Goal: Transaction & Acquisition: Purchase product/service

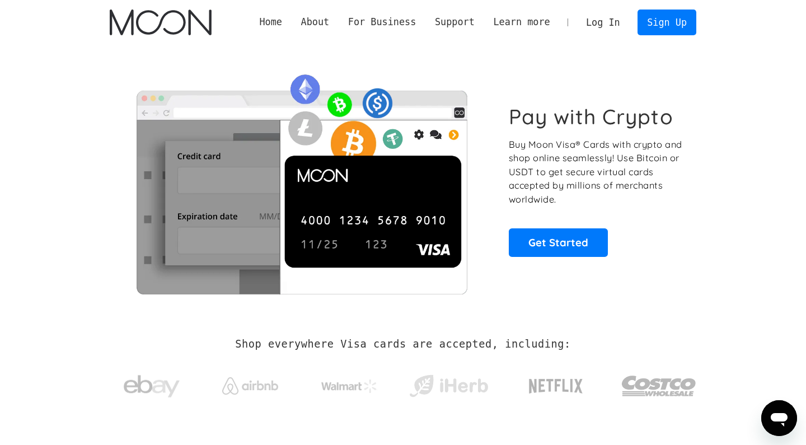
click at [618, 18] on link "Log In" at bounding box center [602, 22] width 53 height 25
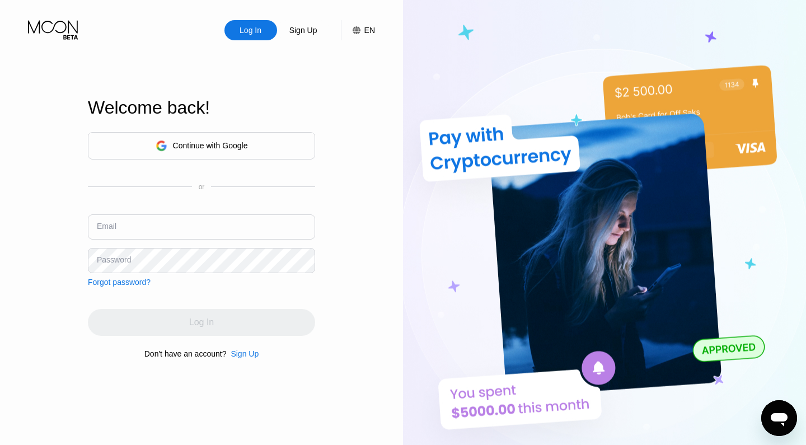
click at [200, 212] on div "Continue with Google or Email Password Forgot password?" at bounding box center [201, 209] width 227 height 154
type input "[EMAIL_ADDRESS][DOMAIN_NAME]"
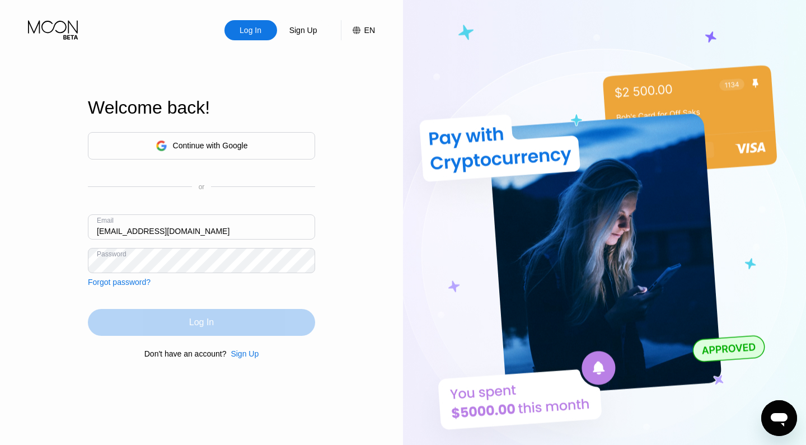
click at [218, 320] on div "Log In" at bounding box center [201, 322] width 227 height 27
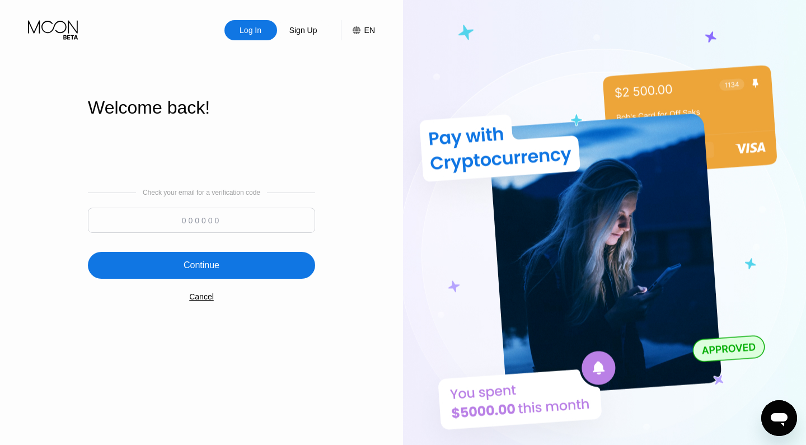
click at [264, 224] on input at bounding box center [201, 220] width 227 height 25
paste input "936148"
type input "936148"
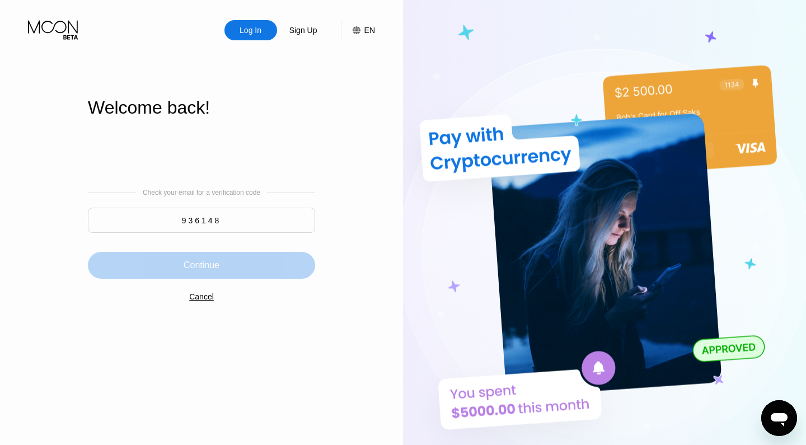
click at [292, 269] on div "Continue" at bounding box center [201, 265] width 227 height 27
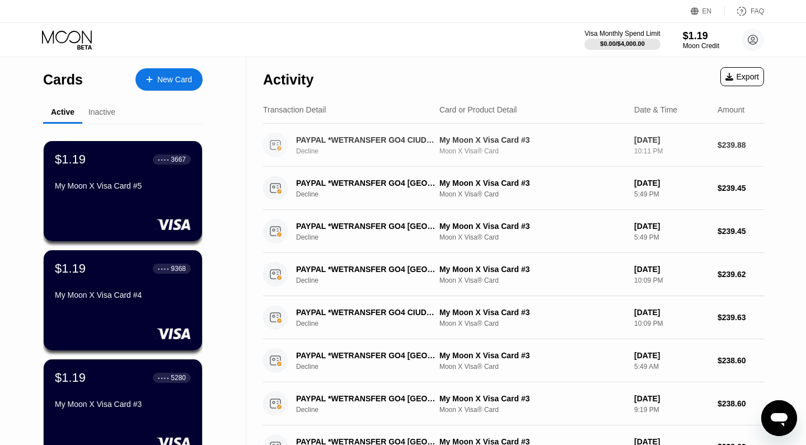
click at [438, 142] on div "PAYPAL *WETRANSFER GO4 CIUDAD DE MEXMX Decline" at bounding box center [371, 145] width 151 height 20
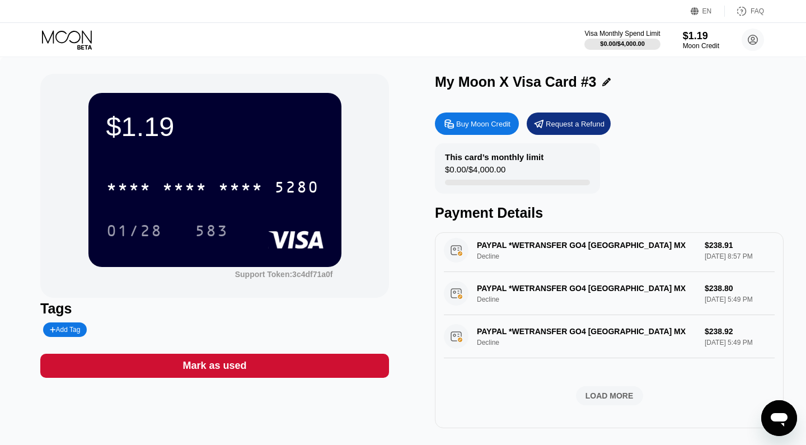
scroll to position [427, 0]
click at [55, 31] on icon at bounding box center [68, 40] width 52 height 20
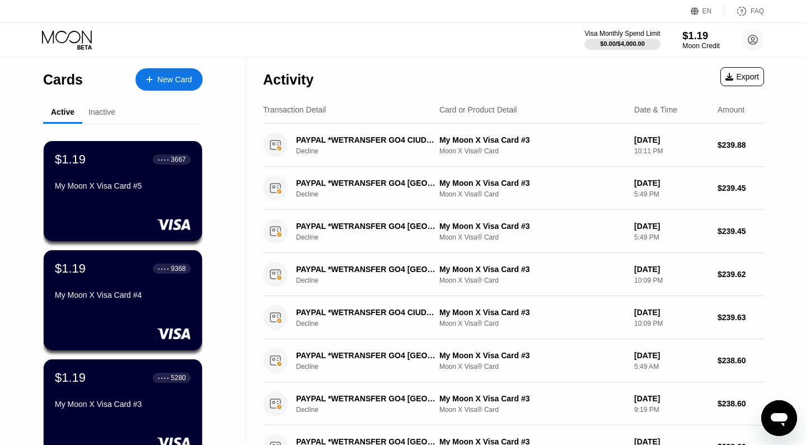
click at [689, 41] on div "$1.19" at bounding box center [700, 36] width 37 height 12
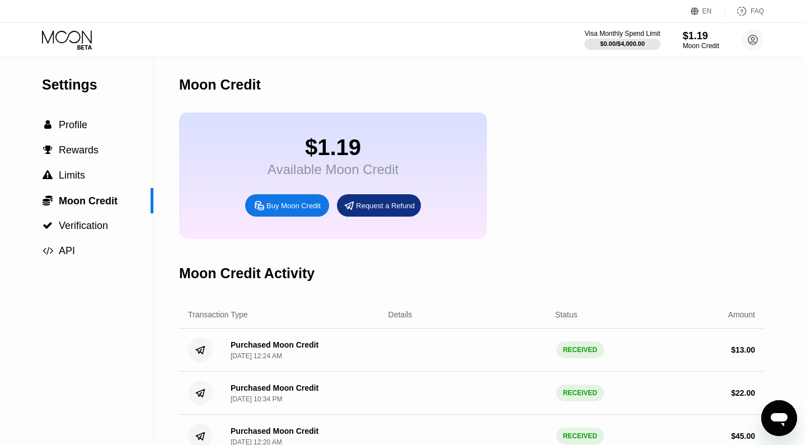
click at [311, 210] on div "Buy Moon Credit" at bounding box center [293, 206] width 54 height 10
type input "0"
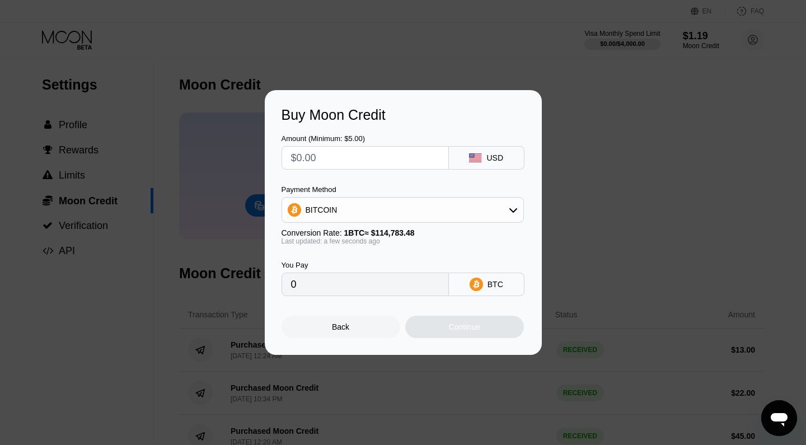
click at [393, 202] on div "BITCOIN" at bounding box center [402, 210] width 241 height 22
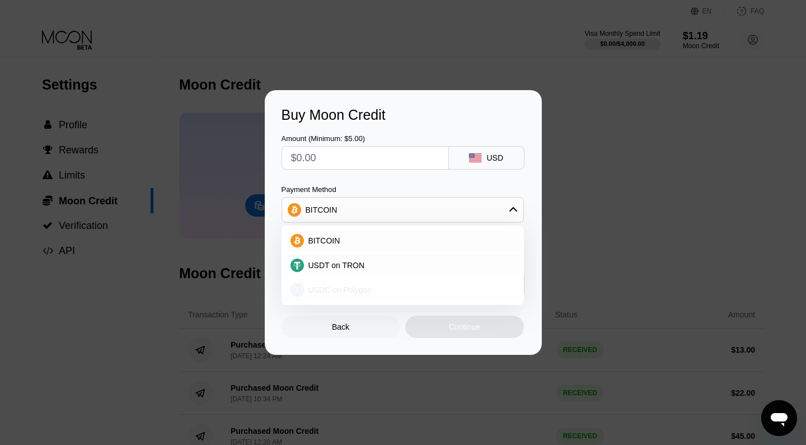
click at [386, 293] on div "USDC on Polygon" at bounding box center [409, 289] width 211 height 9
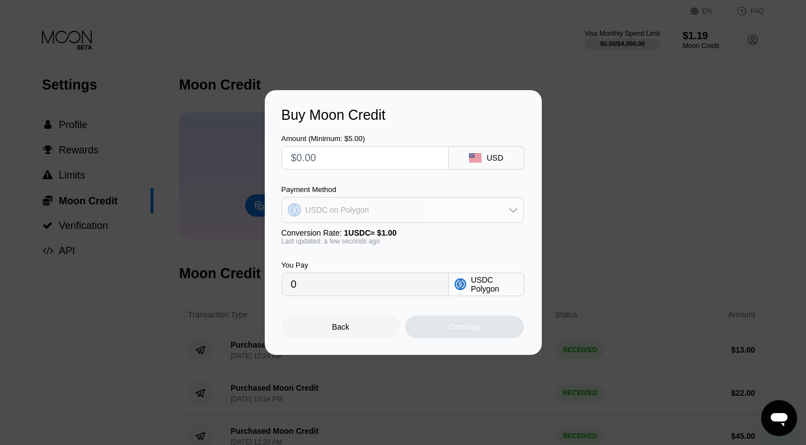
click at [405, 205] on div "USDC on Polygon" at bounding box center [402, 210] width 241 height 22
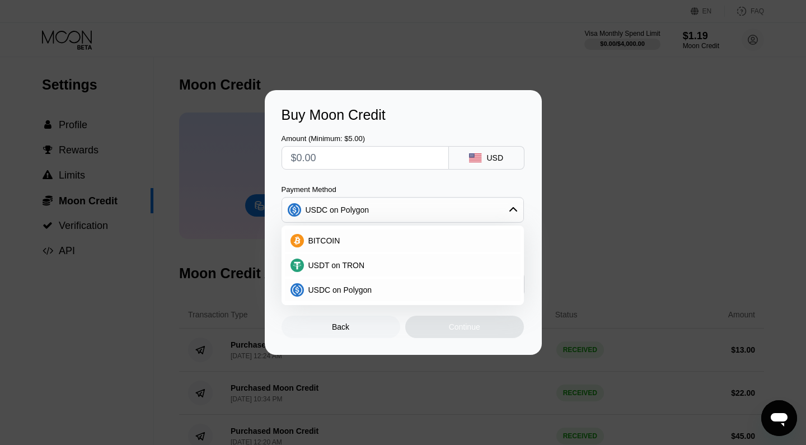
click at [417, 205] on div "USDC on Polygon" at bounding box center [402, 210] width 241 height 22
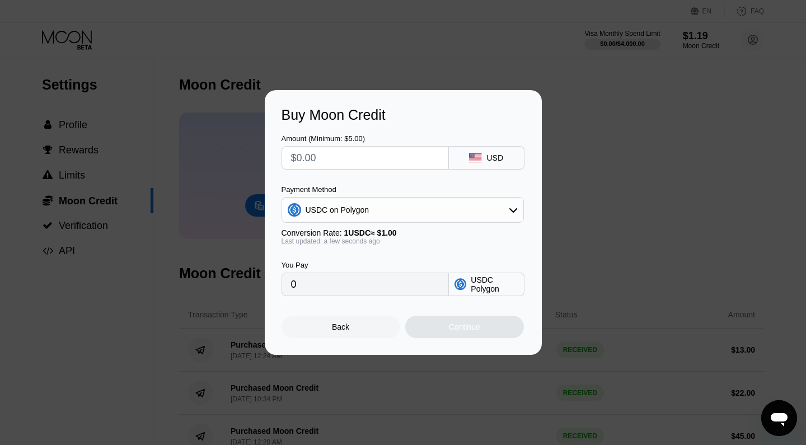
click at [463, 176] on div "Amount (Minimum: $5.00) USD Payment Method USDC on Polygon Conversion Rate: 1 U…" at bounding box center [402, 209] width 243 height 173
click at [360, 323] on div "Back" at bounding box center [340, 327] width 119 height 22
